Goal: Find specific page/section: Find specific page/section

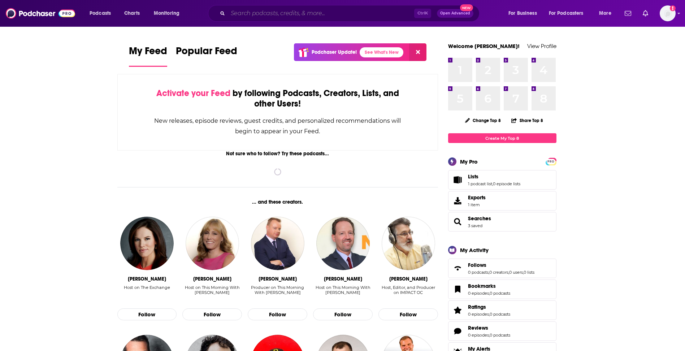
click at [278, 13] on input "Search podcasts, credits, & more..." at bounding box center [321, 14] width 186 height 12
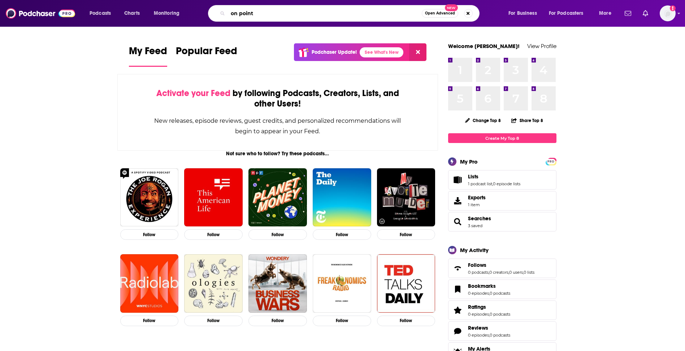
type input "on point"
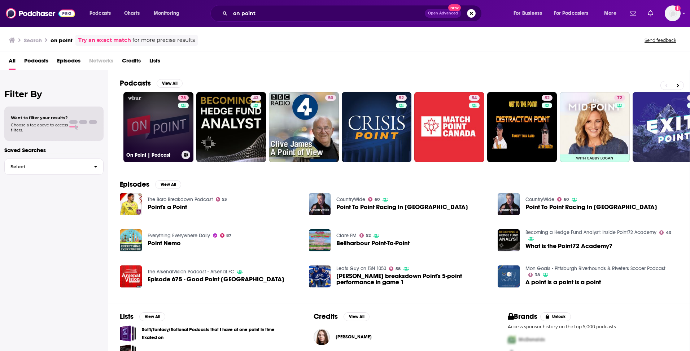
click at [146, 130] on link "78 On Point | Podcast" at bounding box center [158, 127] width 70 height 70
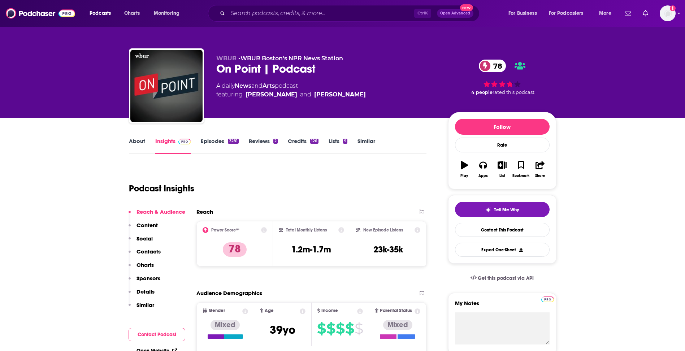
click at [144, 250] on p "Contacts" at bounding box center [148, 251] width 24 height 7
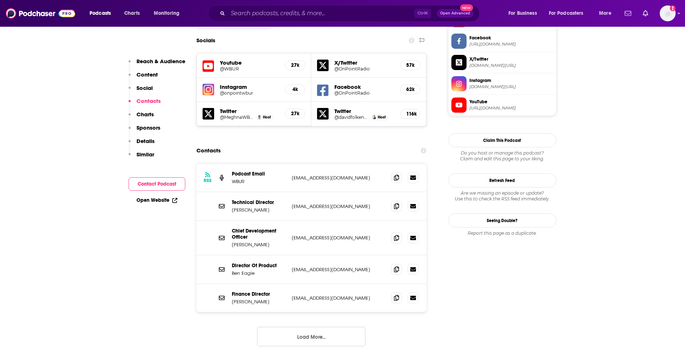
scroll to position [626, 0]
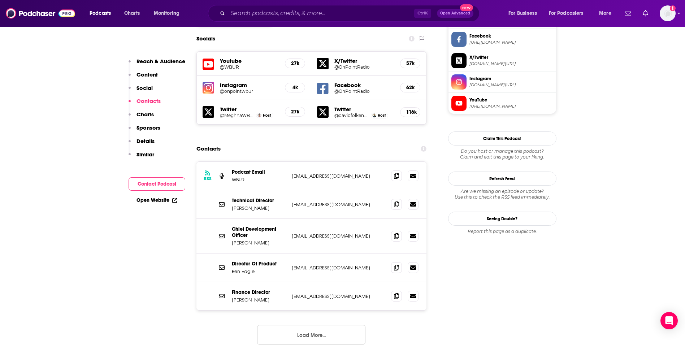
click at [305, 325] on button "Load More..." at bounding box center [311, 334] width 108 height 19
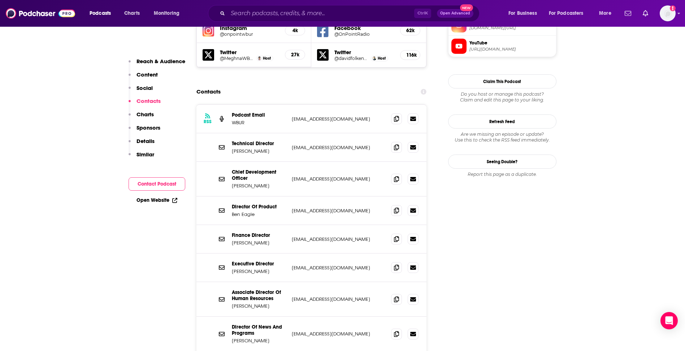
scroll to position [735, 0]
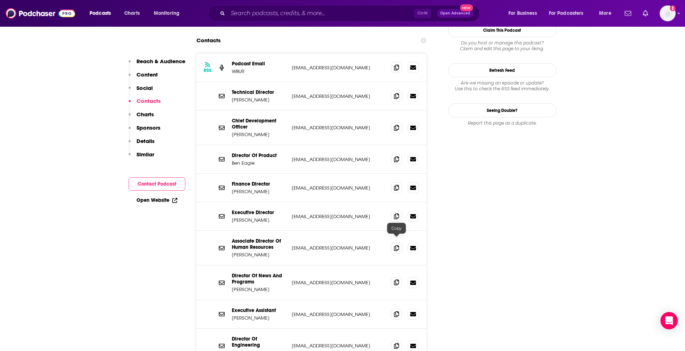
click at [395, 279] on icon at bounding box center [396, 282] width 5 height 6
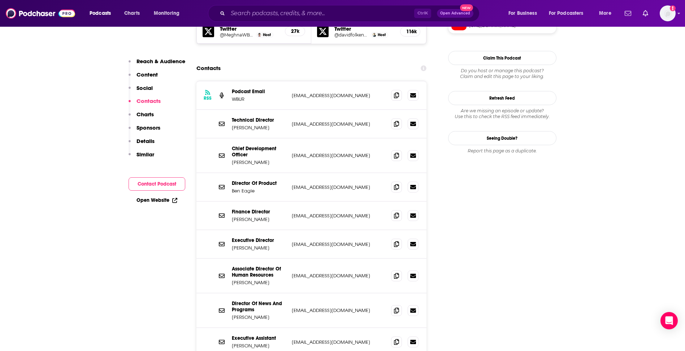
scroll to position [662, 0]
